Goal: Use online tool/utility: Use online tool/utility

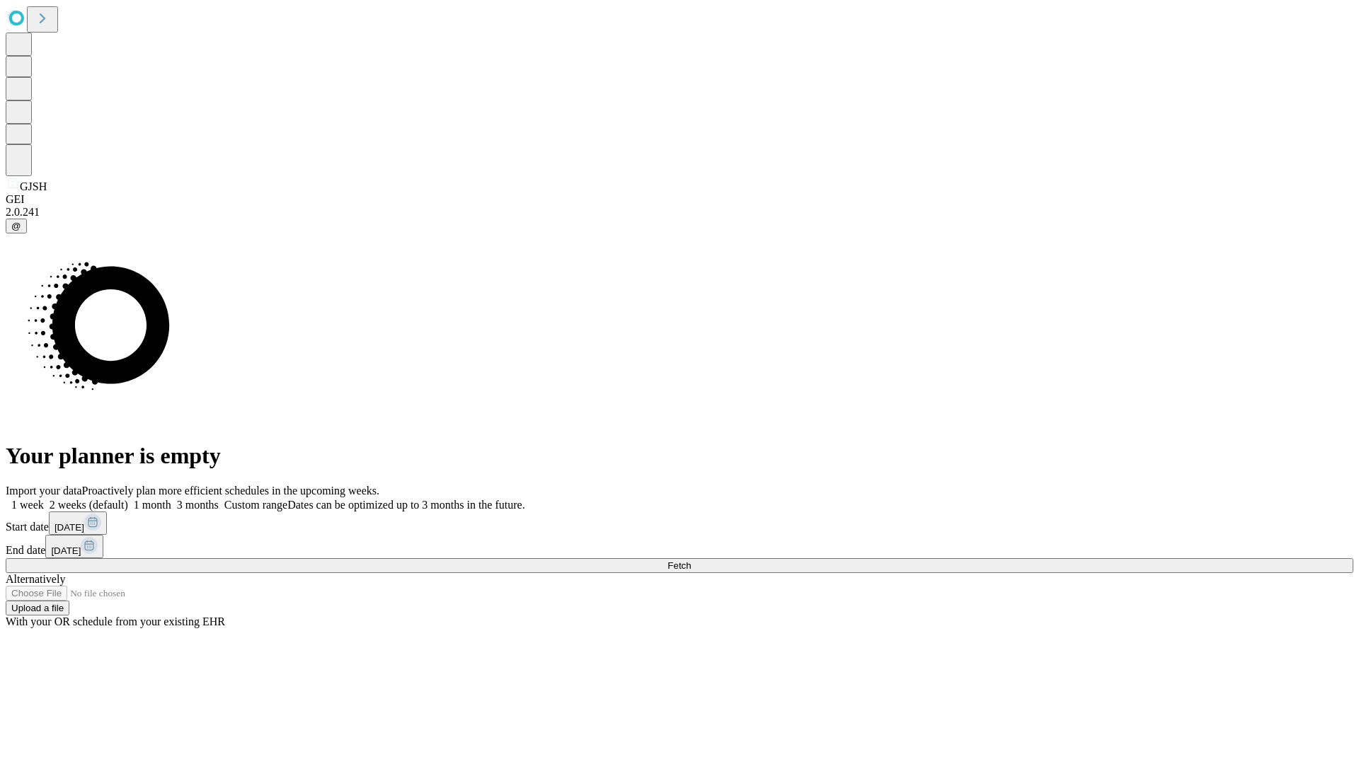
click at [691, 560] on span "Fetch" at bounding box center [678, 565] width 23 height 11
